Goal: Navigation & Orientation: Find specific page/section

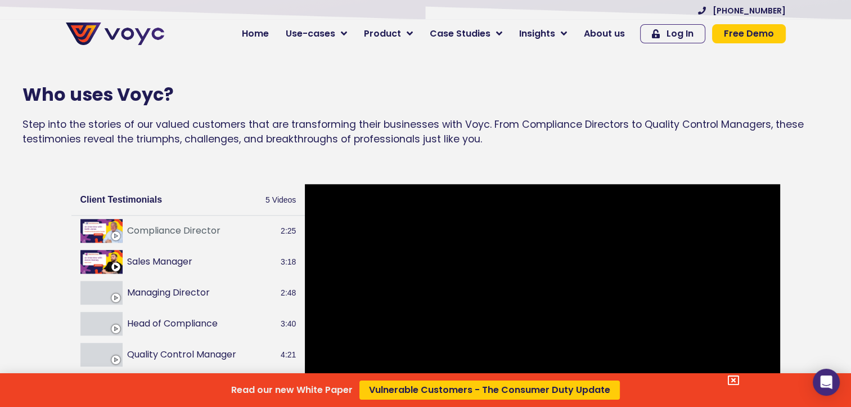
scroll to position [1181, 0]
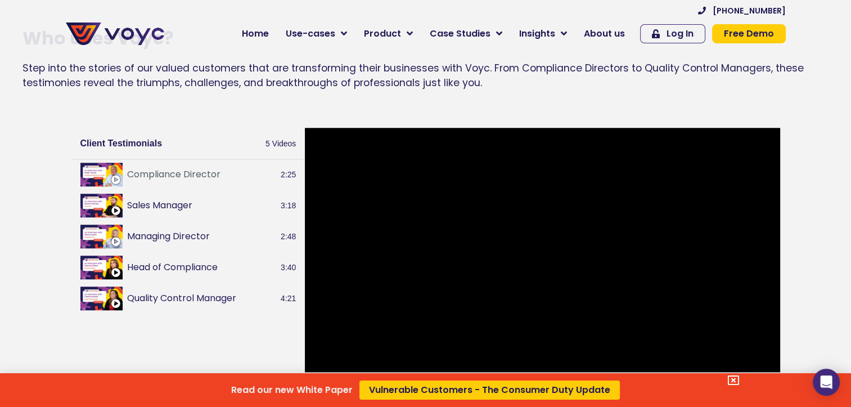
click at [234, 216] on div "Read our new White Paper Vulnerable Customers - The Consumer Duty Update" at bounding box center [425, 203] width 851 height 407
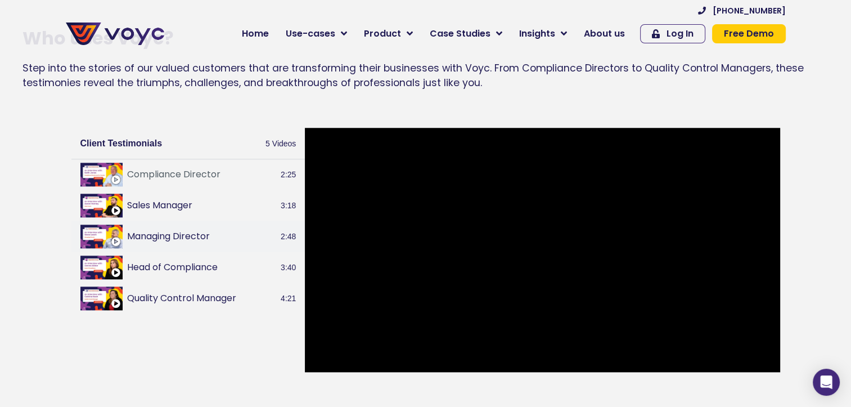
click at [173, 243] on button "Managing Director" at bounding box center [202, 235] width 150 height 13
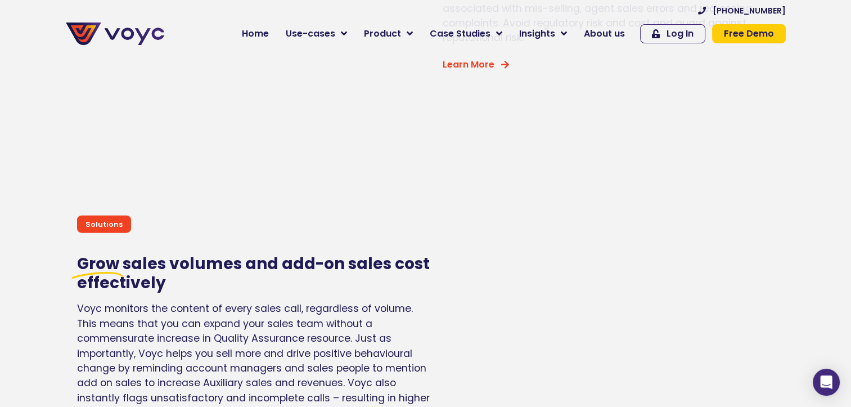
scroll to position [2362, 0]
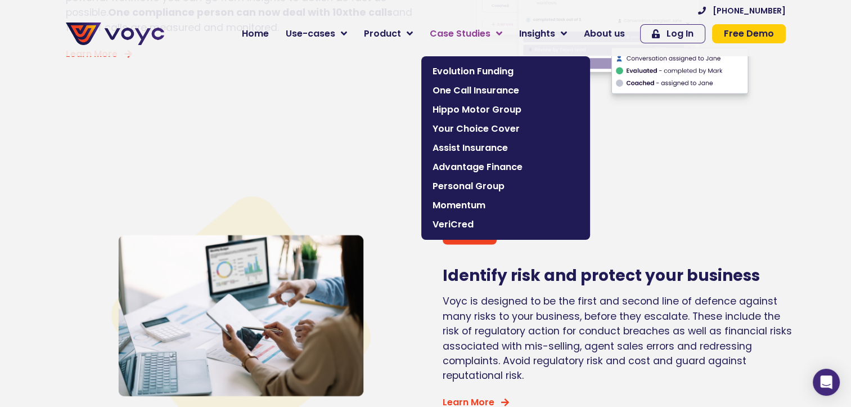
click at [437, 29] on span "Case Studies" at bounding box center [460, 33] width 61 height 13
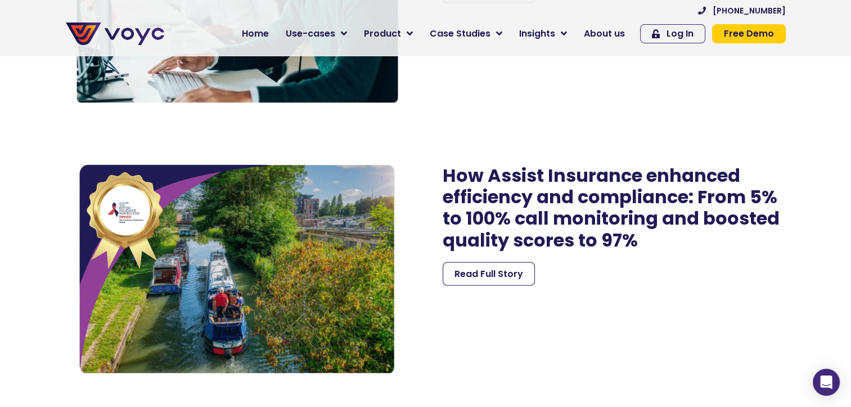
scroll to position [2193, 0]
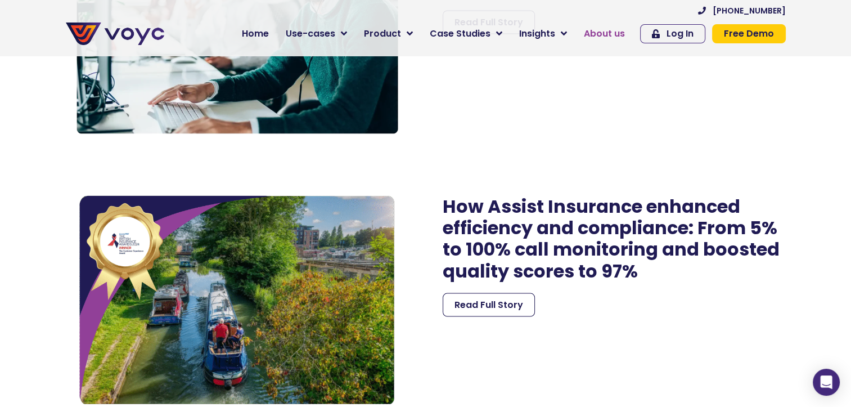
click at [603, 29] on span "About us" at bounding box center [604, 33] width 41 height 13
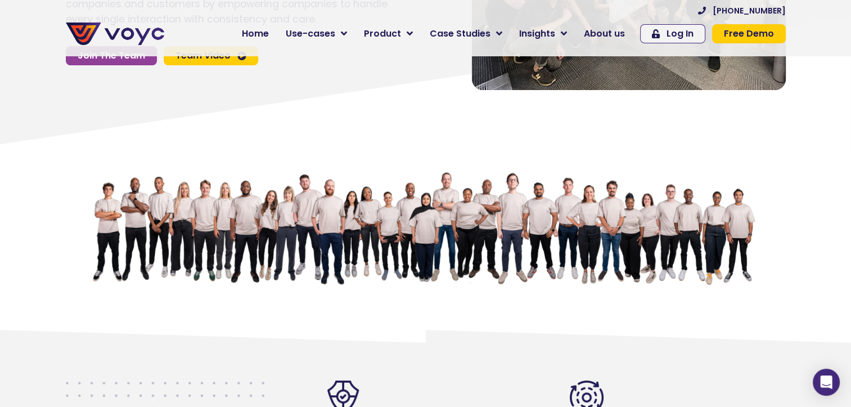
scroll to position [56, 0]
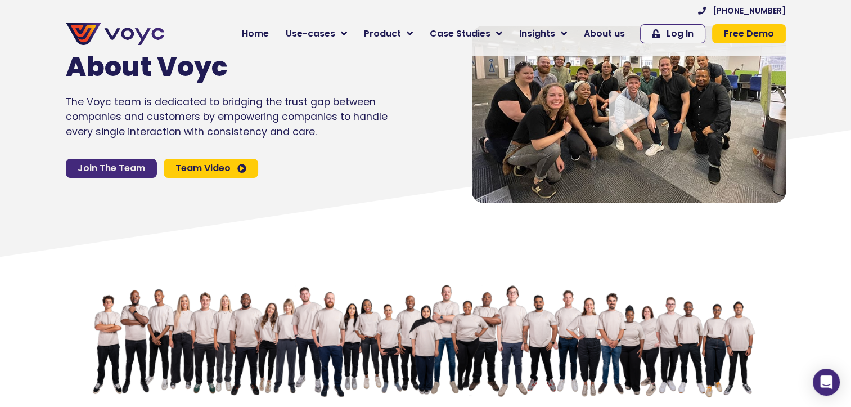
click at [131, 164] on span "Join The Team" at bounding box center [111, 168] width 67 height 9
